Goal: Task Accomplishment & Management: Use online tool/utility

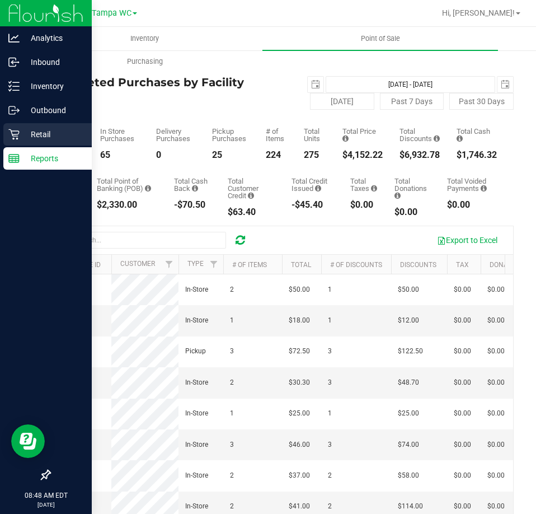
click at [13, 136] on icon at bounding box center [13, 134] width 11 height 11
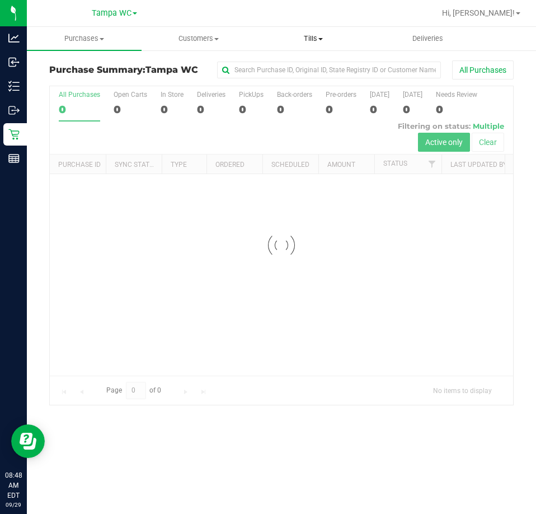
click at [290, 40] on span "Tills" at bounding box center [314, 39] width 114 height 10
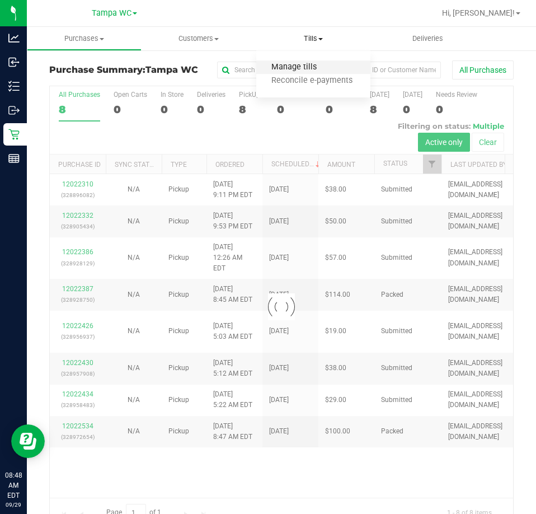
click at [278, 65] on span "Manage tills" at bounding box center [294, 68] width 76 height 10
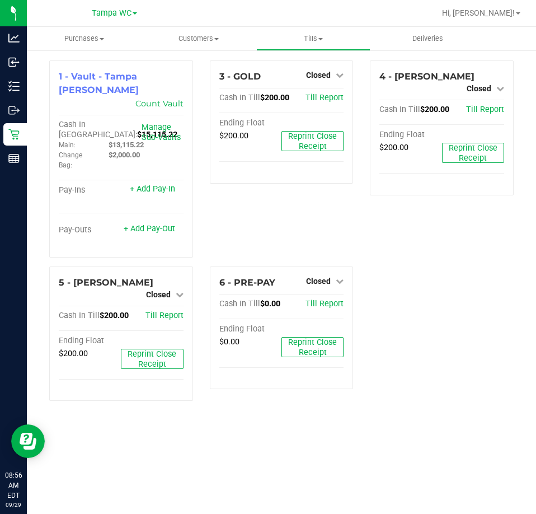
click at [480, 308] on div "1 - Vault - [GEOGRAPHIC_DATA] [PERSON_NAME] Count Vault Cash In Vault: $15,115.…" at bounding box center [281, 234] width 481 height 349
click at [170, 290] on span "Closed" at bounding box center [158, 294] width 25 height 9
click at [165, 299] on link "Open Till" at bounding box center [158, 303] width 30 height 9
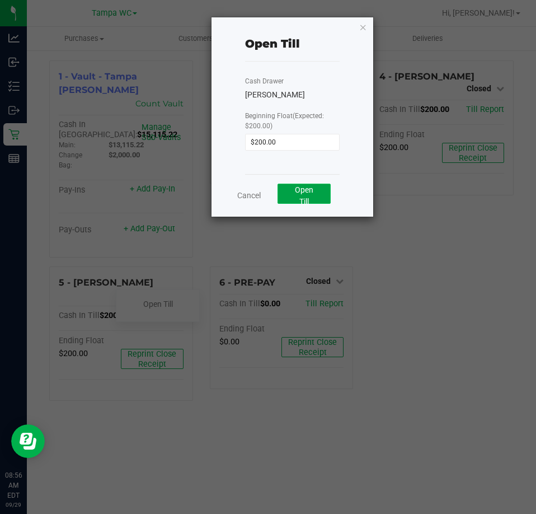
click at [306, 191] on span "Open Till" at bounding box center [304, 195] width 18 height 21
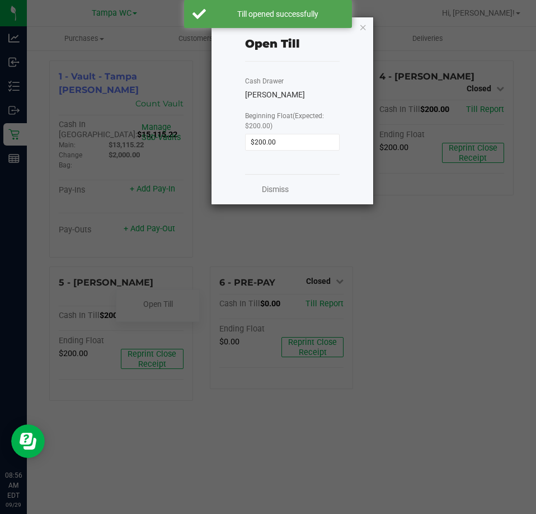
click at [278, 194] on link "Dismiss" at bounding box center [275, 190] width 27 height 12
